Goal: Information Seeking & Learning: Learn about a topic

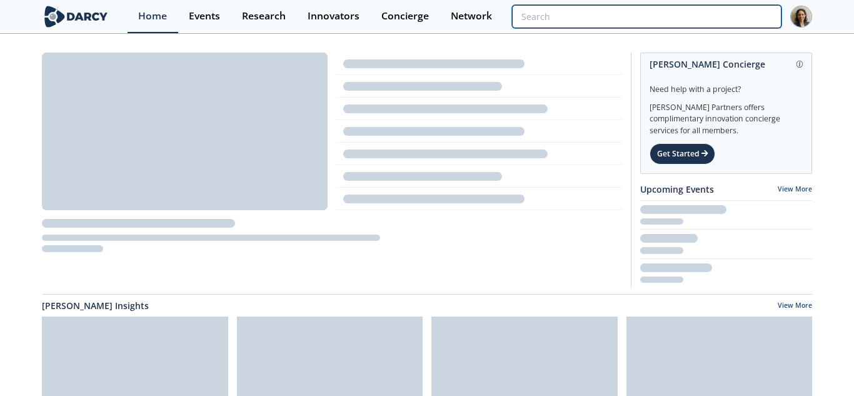
click at [692, 13] on input "search" at bounding box center [646, 16] width 269 height 23
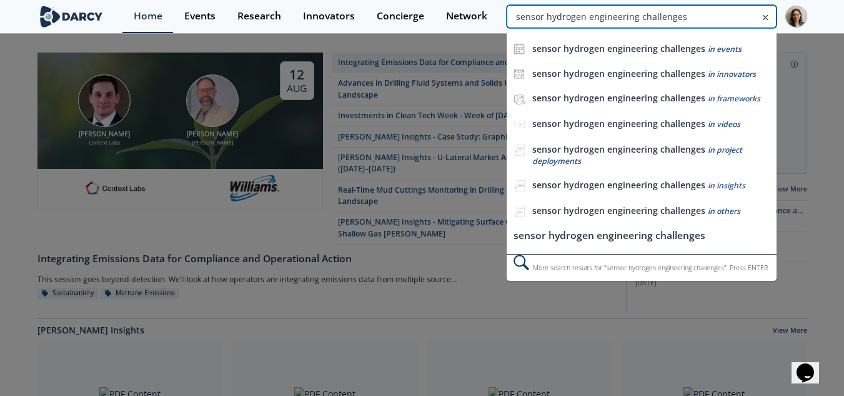
type input "sensor hydrogen engineering challenges"
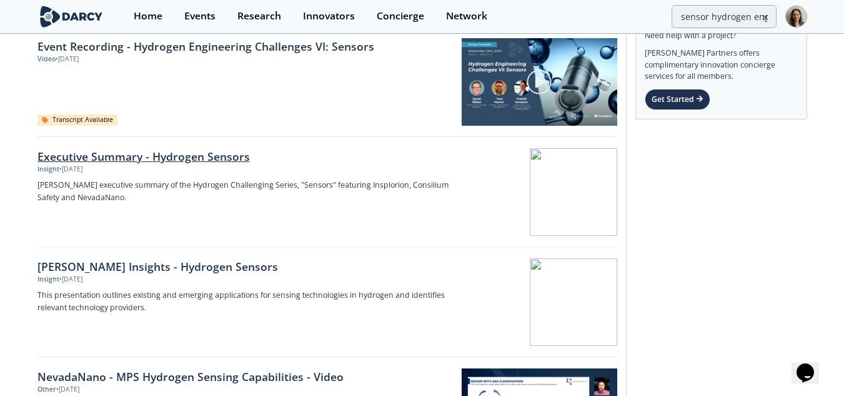
scroll to position [125, 0]
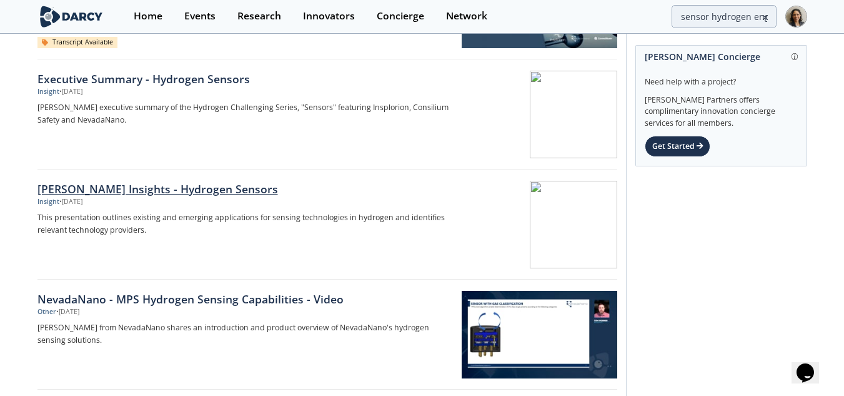
click at [221, 198] on div "Insight • [DATE]" at bounding box center [244, 202] width 414 height 10
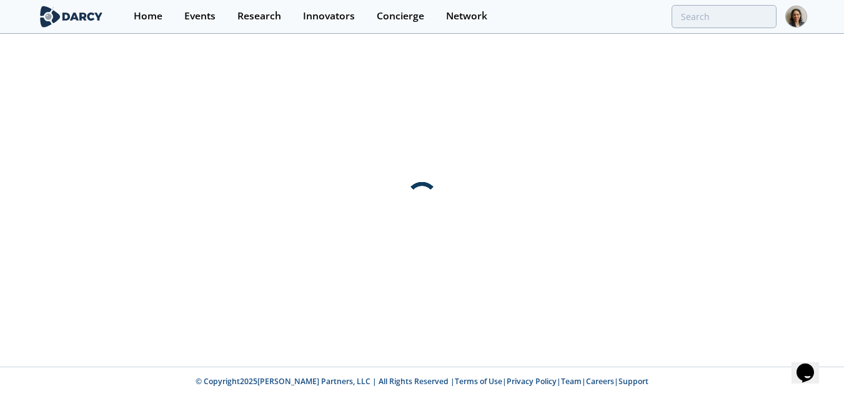
scroll to position [0, 0]
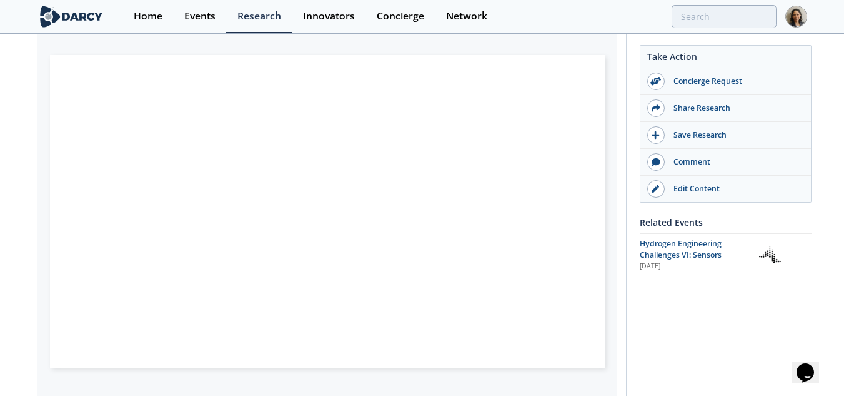
scroll to position [250, 0]
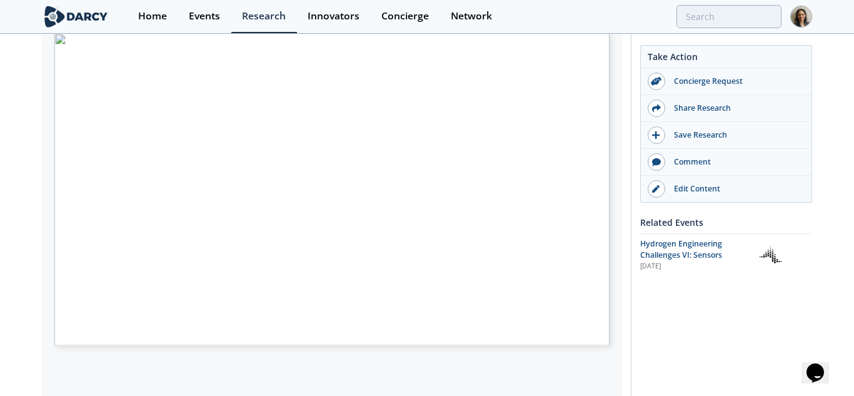
type input "3"
type input "2"
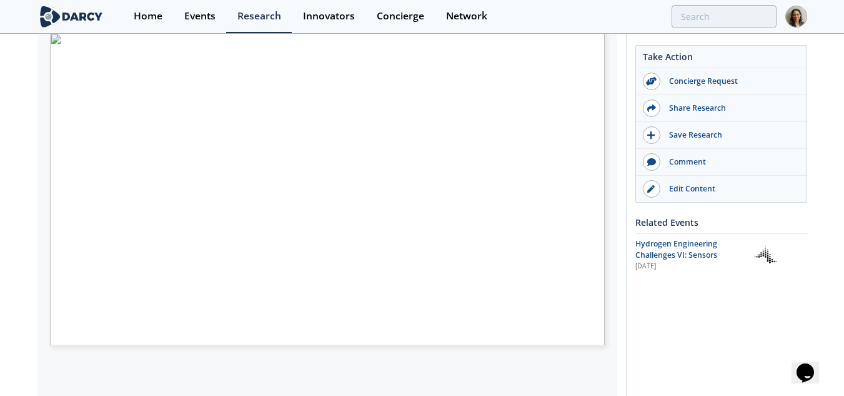
scroll to position [225, 0]
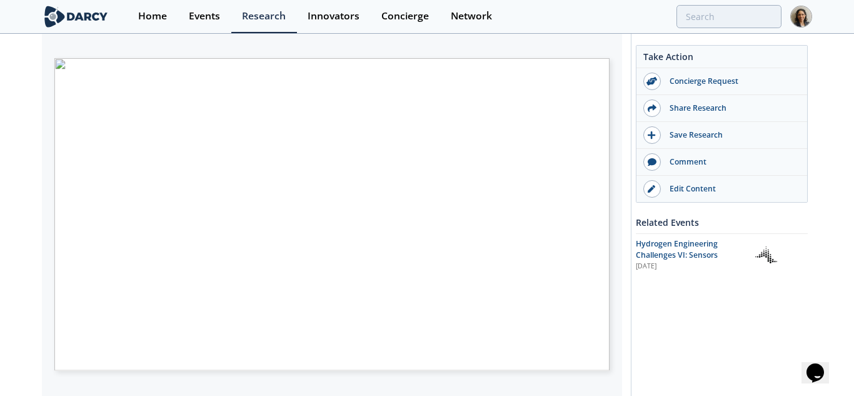
type input "4"
type input "5"
type input "6"
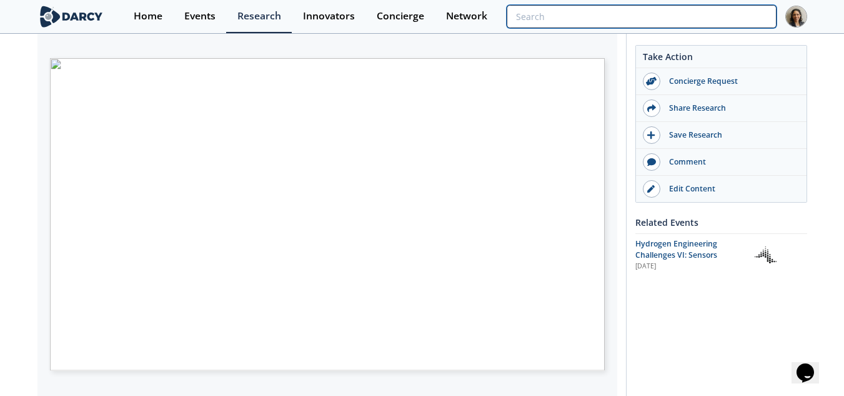
click at [693, 16] on input "search" at bounding box center [641, 16] width 269 height 23
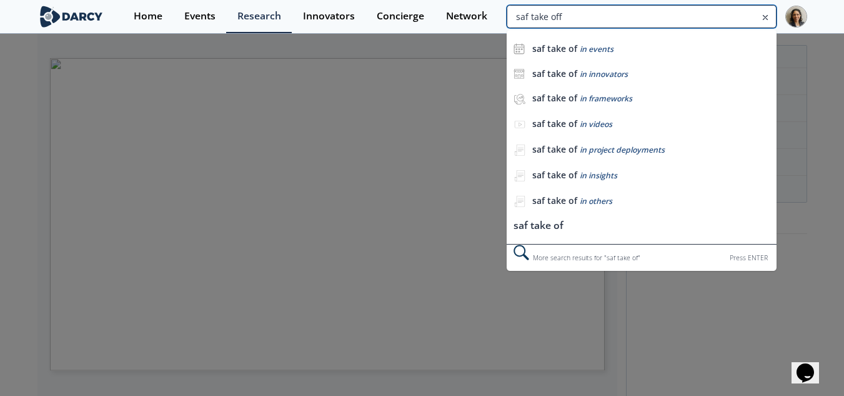
type input "saf take off"
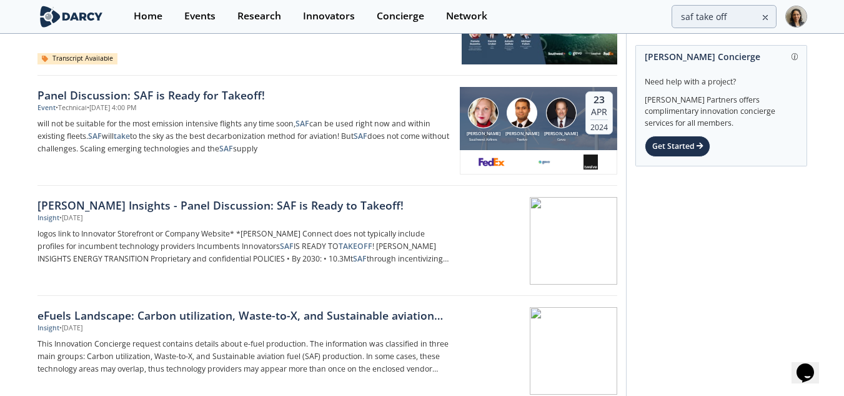
scroll to position [312, 0]
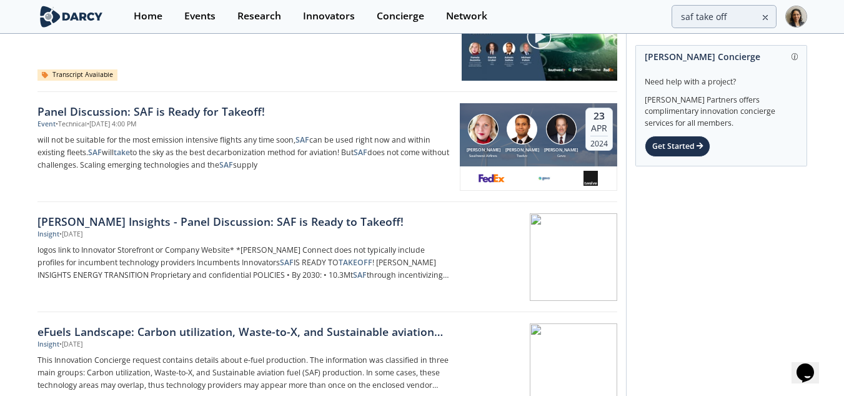
click at [343, 226] on div "[PERSON_NAME] Insights - Panel Discussion: SAF is Ready to Takeoff!" at bounding box center [244, 221] width 414 height 16
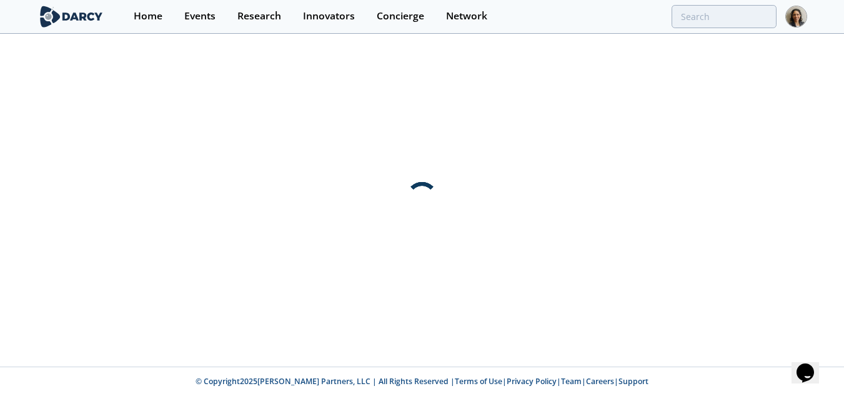
scroll to position [0, 0]
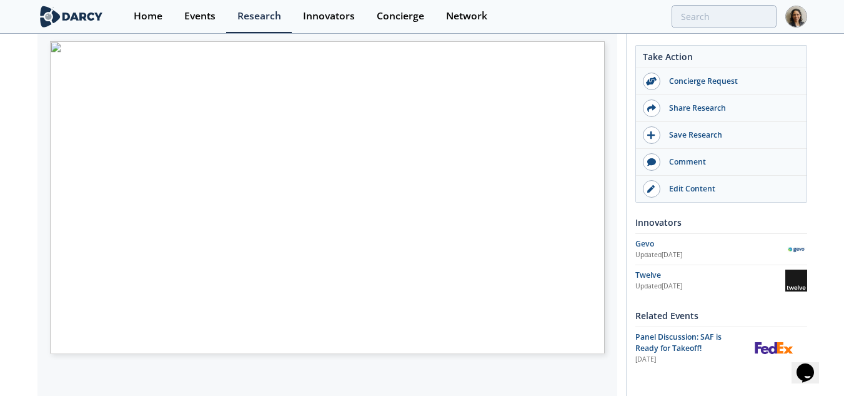
scroll to position [214, 0]
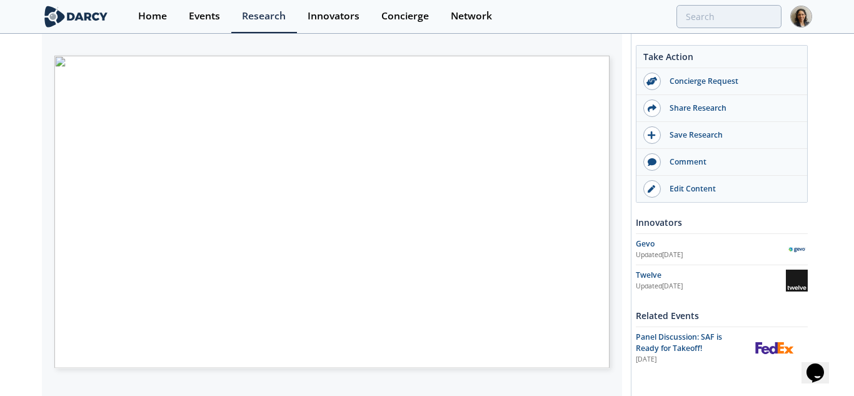
type input "2"
